Goal: Find specific page/section: Find specific page/section

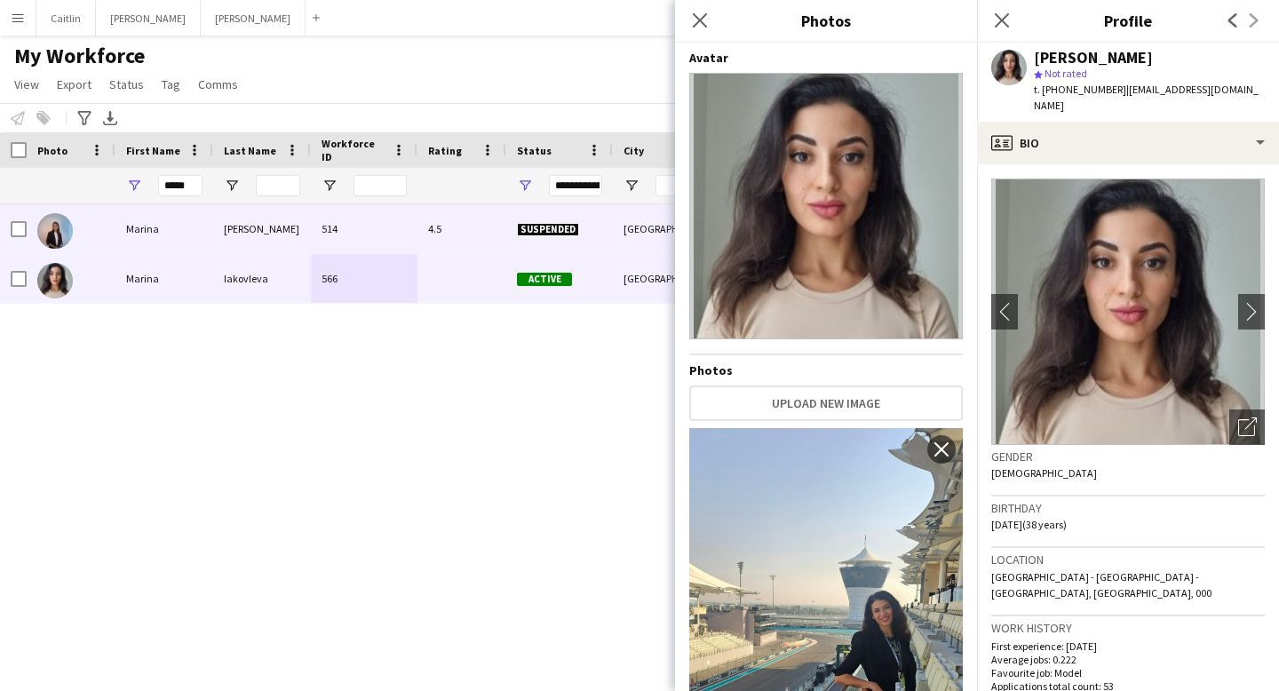
scroll to position [876, 0]
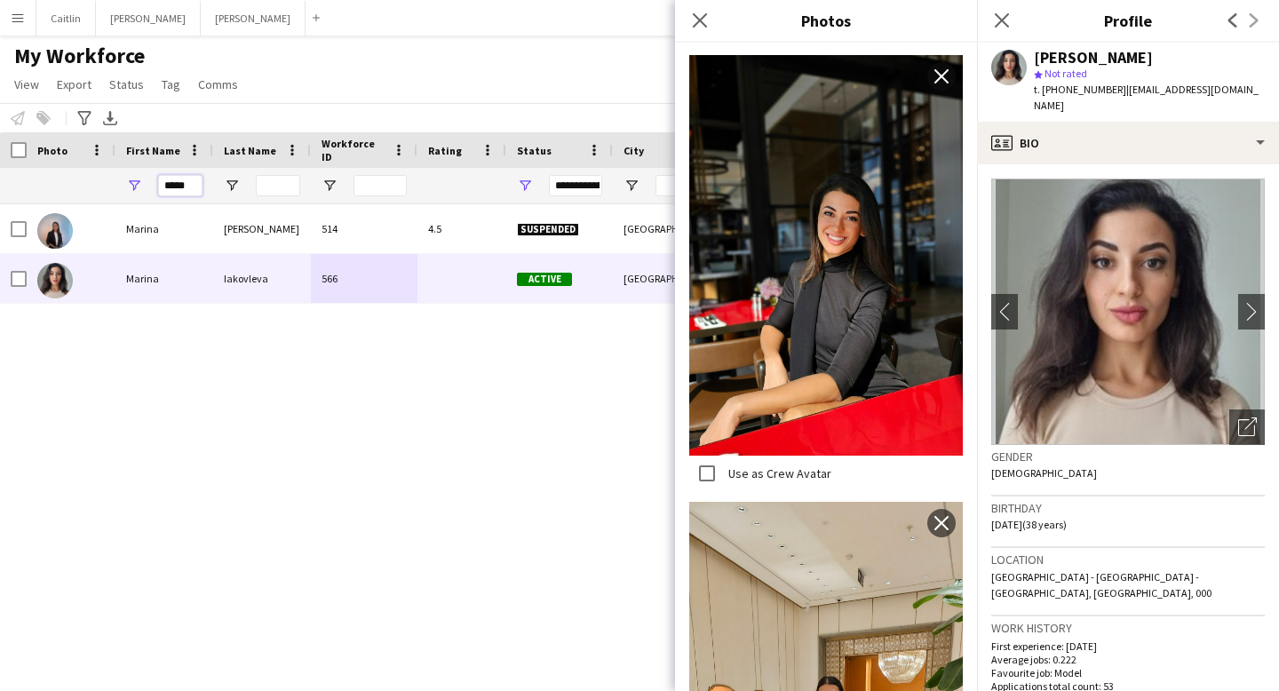
drag, startPoint x: 197, startPoint y: 186, endPoint x: 131, endPoint y: 186, distance: 65.7
click at [131, 186] on div "*****" at bounding box center [164, 186] width 98 height 36
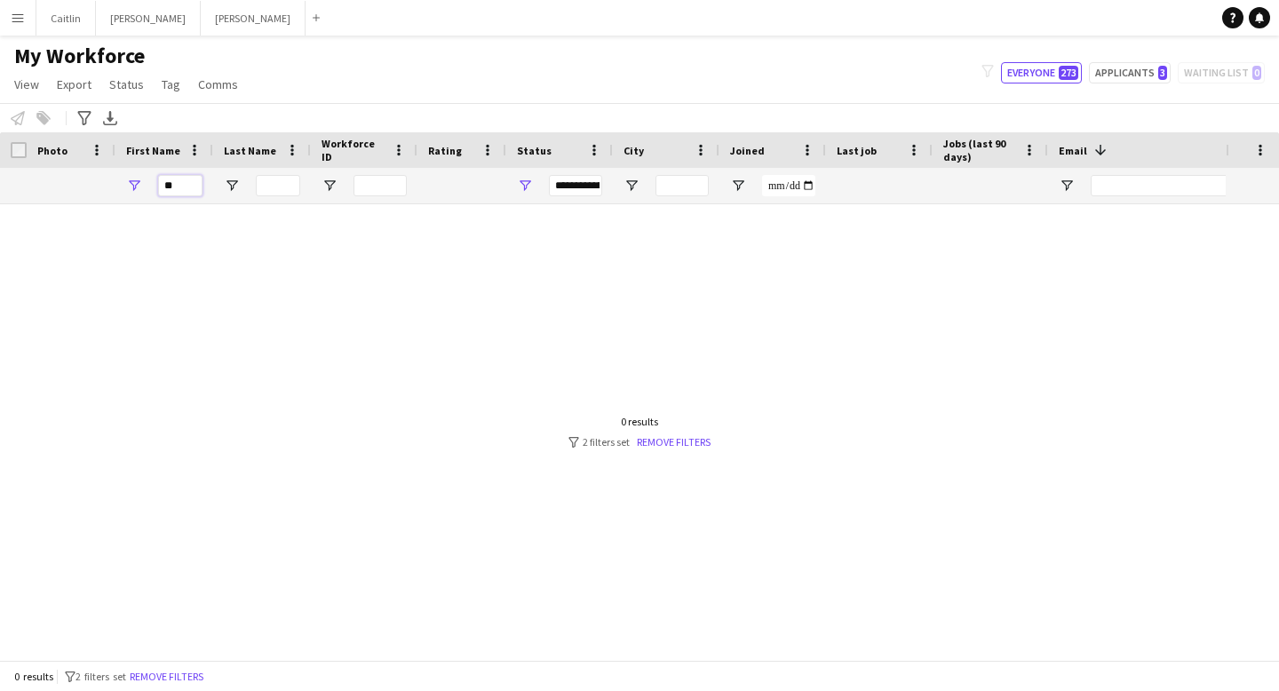
type input "*"
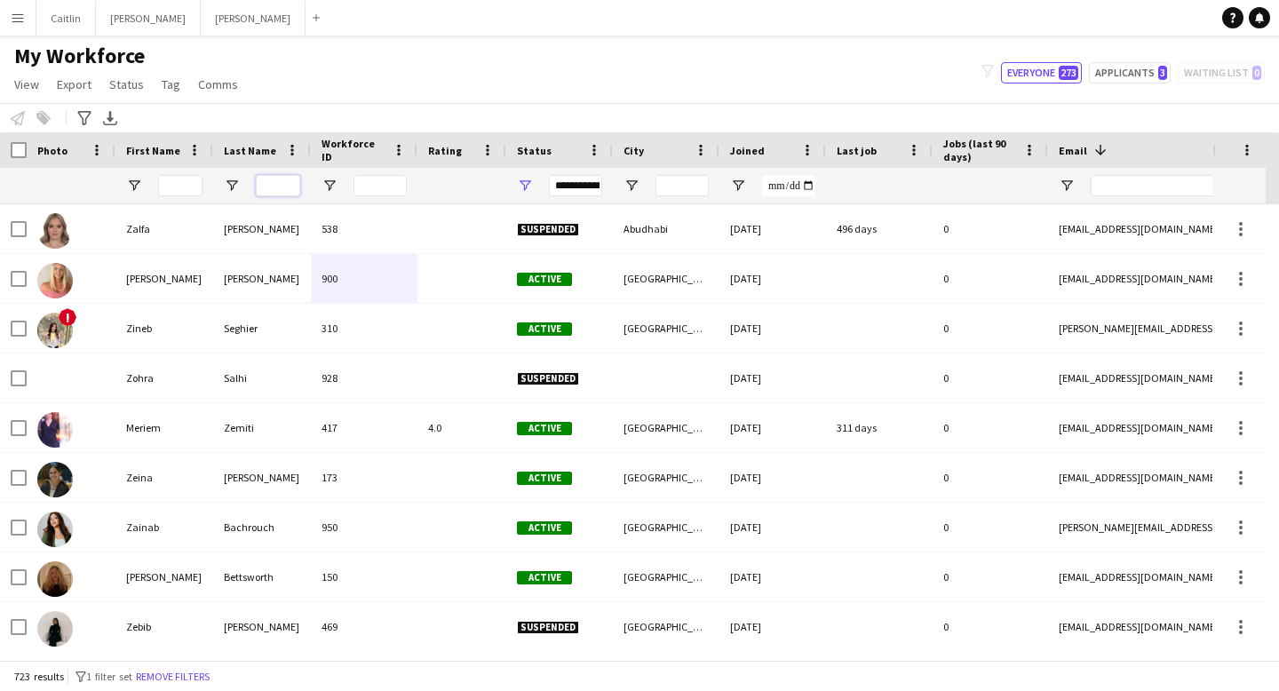
click at [269, 179] on input "Last Name Filter Input" at bounding box center [278, 185] width 44 height 21
type input "***"
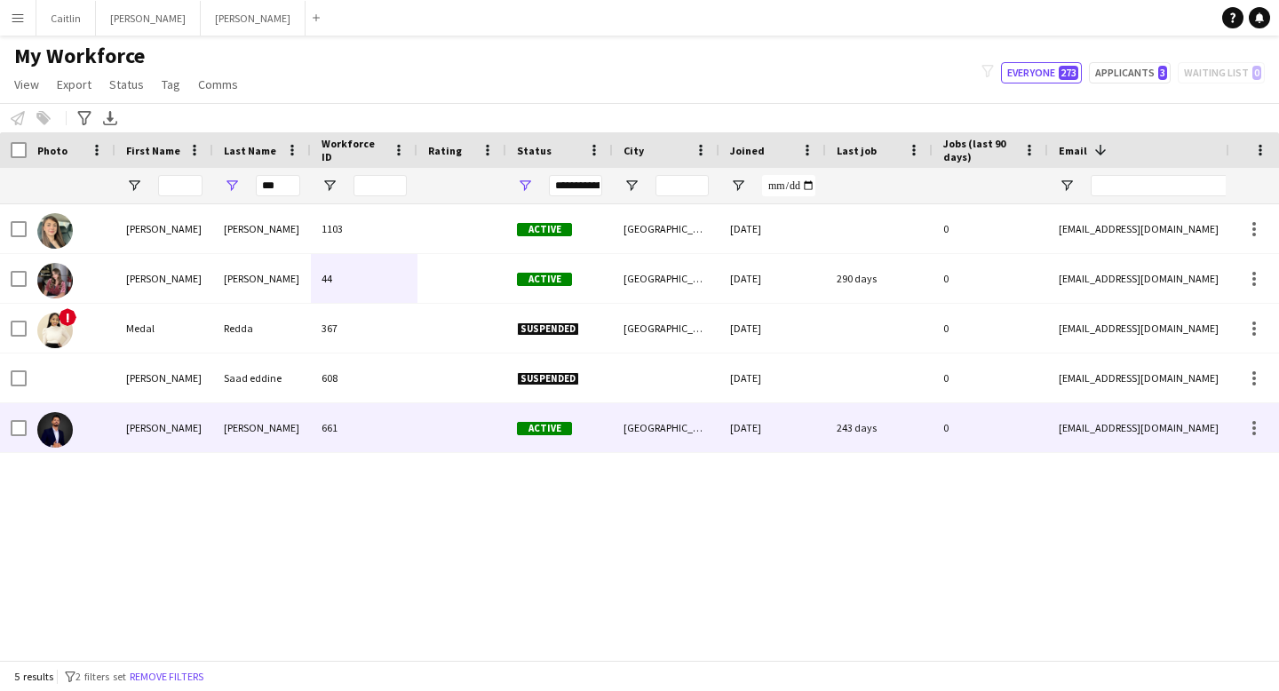
click at [390, 433] on div "661" at bounding box center [364, 427] width 107 height 49
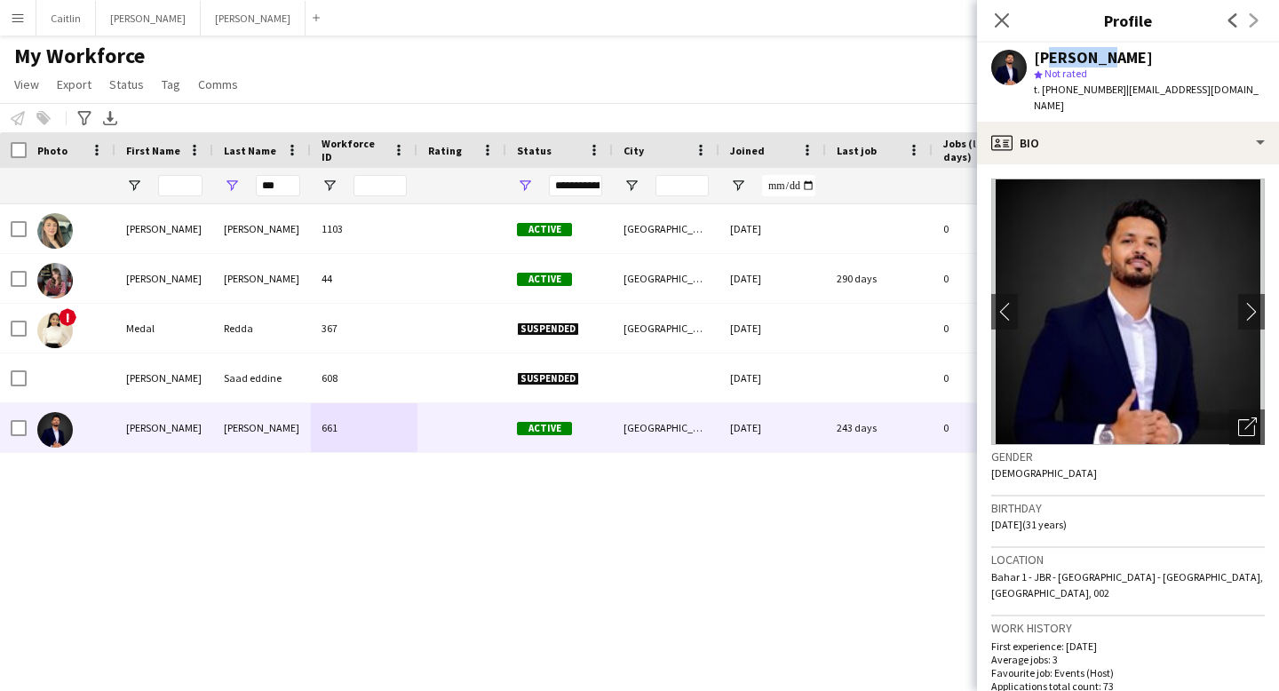
drag, startPoint x: 1105, startPoint y: 60, endPoint x: 1040, endPoint y: 58, distance: 64.9
click at [1040, 58] on div "Mohamed Salah Eddine" at bounding box center [1093, 58] width 119 height 16
drag, startPoint x: 1037, startPoint y: 58, endPoint x: 1104, endPoint y: 60, distance: 66.7
click at [1104, 60] on div "Mohamed Salah Eddine" at bounding box center [1093, 58] width 119 height 16
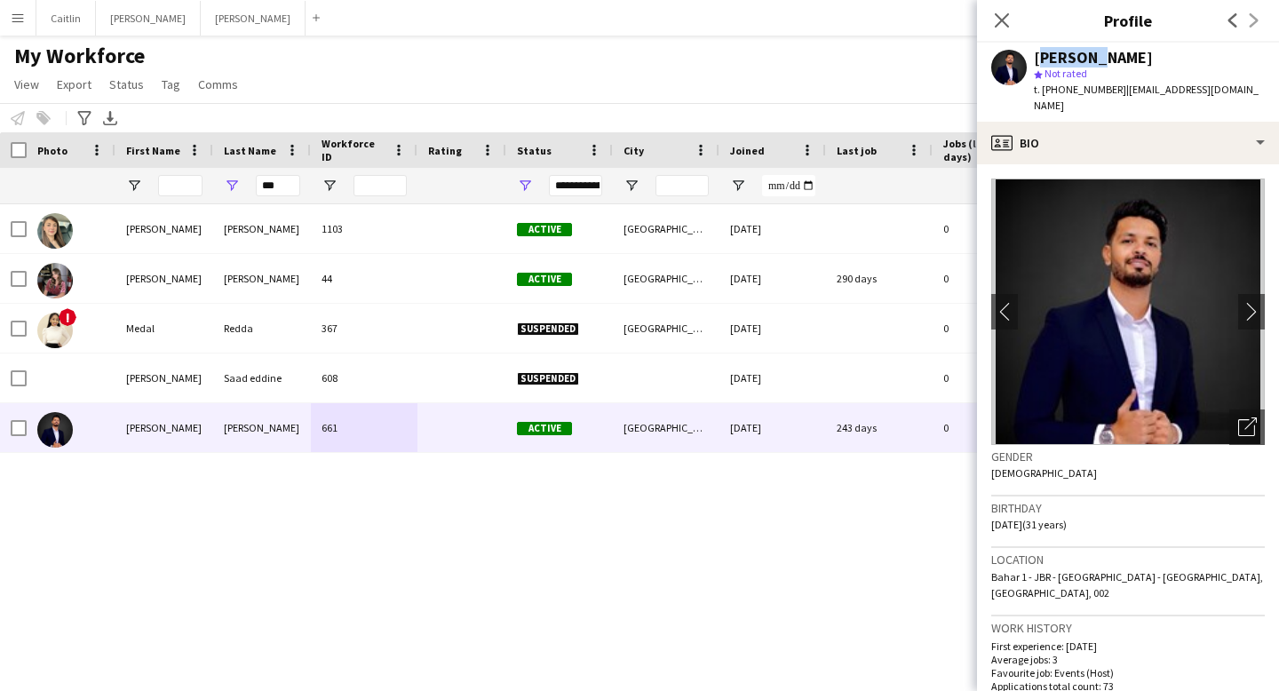
copy div "Mohamed"
